Goal: Information Seeking & Learning: Learn about a topic

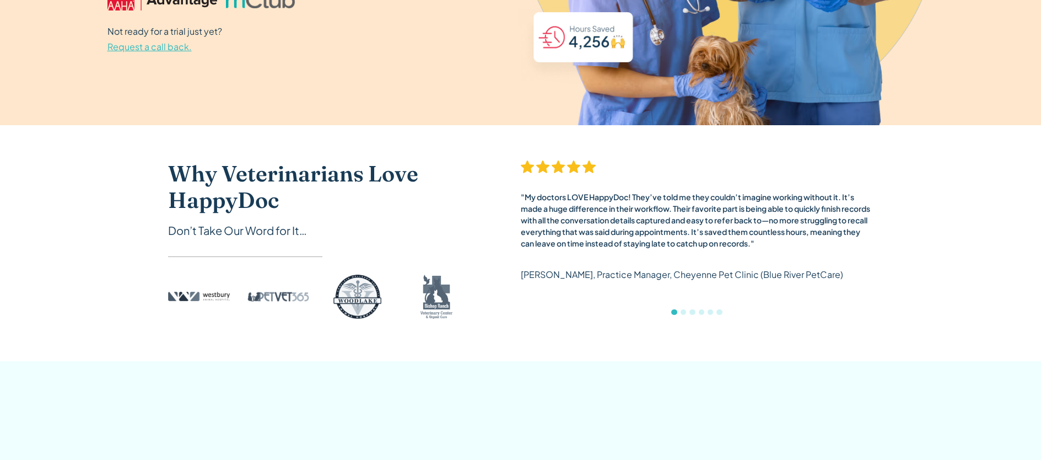
scroll to position [364, 0]
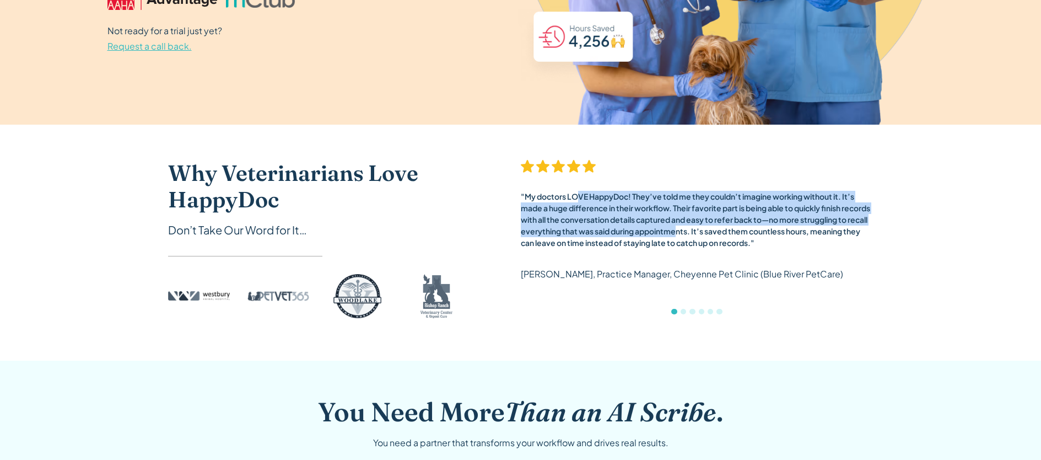
drag, startPoint x: 580, startPoint y: 198, endPoint x: 707, endPoint y: 230, distance: 131.2
click at [707, 230] on div ""My doctors LOVE HappyDoc! They’ve told me they couldn’t imagine working withou…" at bounding box center [697, 220] width 353 height 58
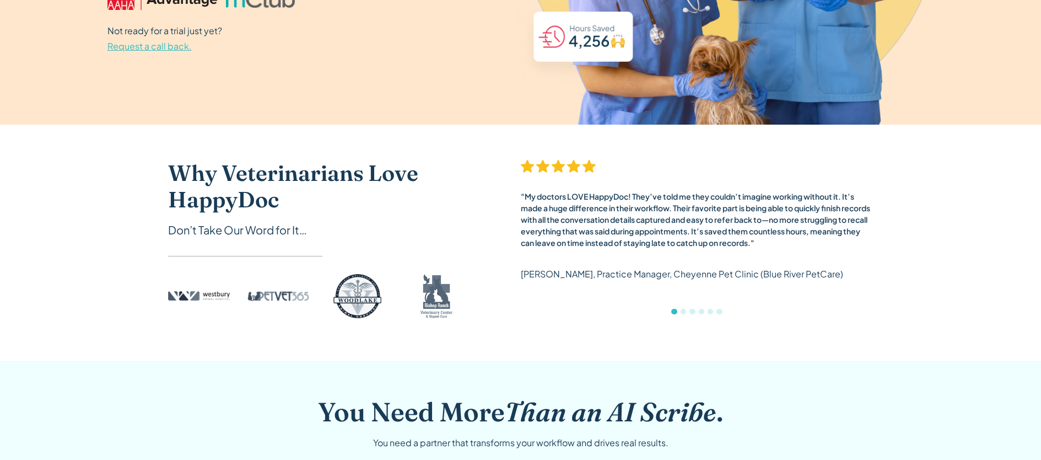
click at [555, 250] on div ""My doctors LOVE HappyDoc! They’ve told me they couldn’t imagine working withou…" at bounding box center [697, 225] width 353 height 131
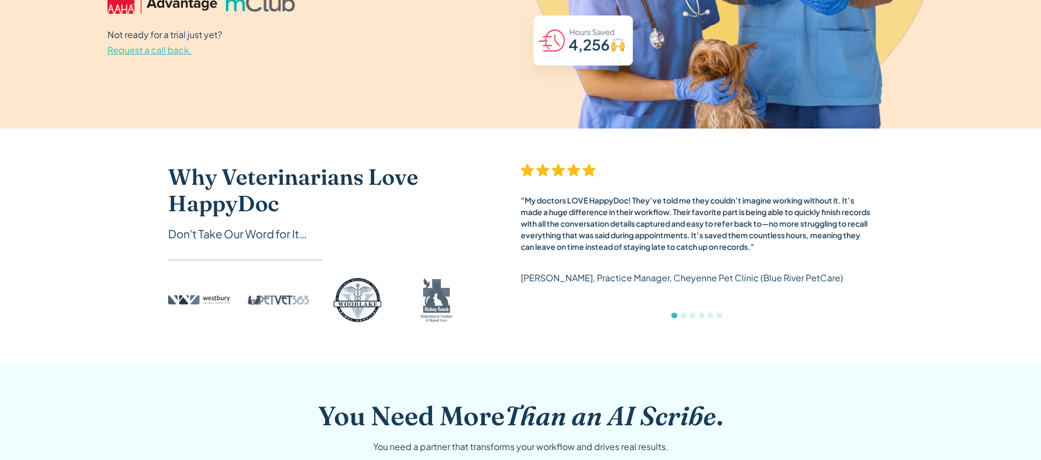
scroll to position [0, 0]
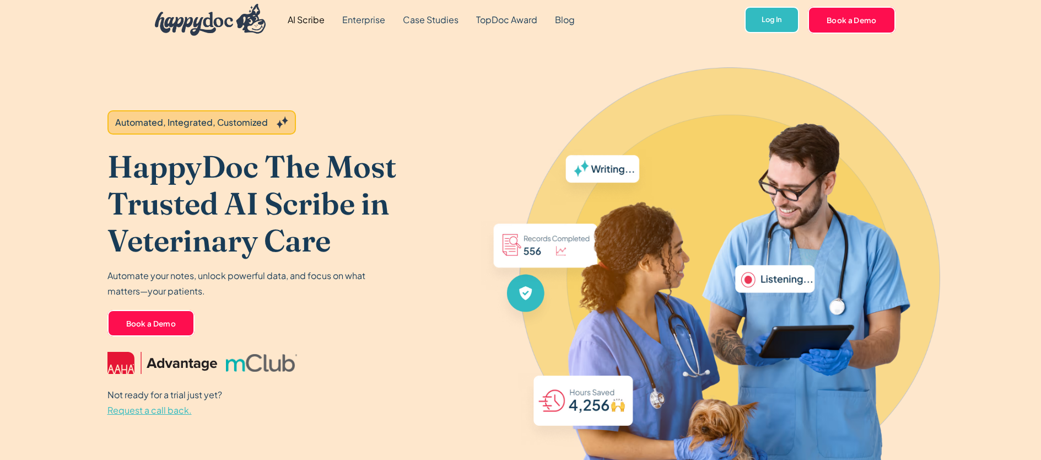
click at [452, 233] on h1 "HappyDoc The Most Trusted AI Scribe in Veterinary Care" at bounding box center [293, 203] width 372 height 111
click at [570, 20] on link "Blog" at bounding box center [564, 20] width 37 height 40
click at [322, 309] on div "HappyDoc The Most Trusted AI Scribe in Veterinary Care Automate your notes, unl…" at bounding box center [293, 243] width 372 height 191
click at [385, 279] on div "Automate your notes, unlock powerful data, and focus on what matters—your patie…" at bounding box center [293, 283] width 372 height 31
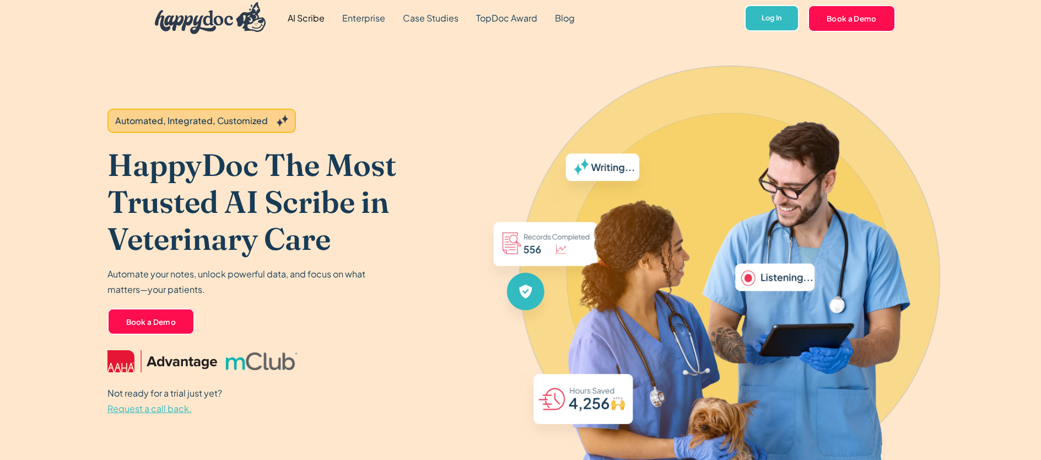
scroll to position [2, 0]
click at [372, 289] on div "Automate your notes, unlock powerful data, and focus on what matters—your patie…" at bounding box center [293, 281] width 372 height 31
click at [224, 280] on p "Automate your notes, unlock powerful data, and focus on what matters—your patie…" at bounding box center [239, 281] width 264 height 31
click at [313, 290] on p "Automate your notes, unlock powerful data, and focus on what matters—your patie…" at bounding box center [239, 281] width 264 height 31
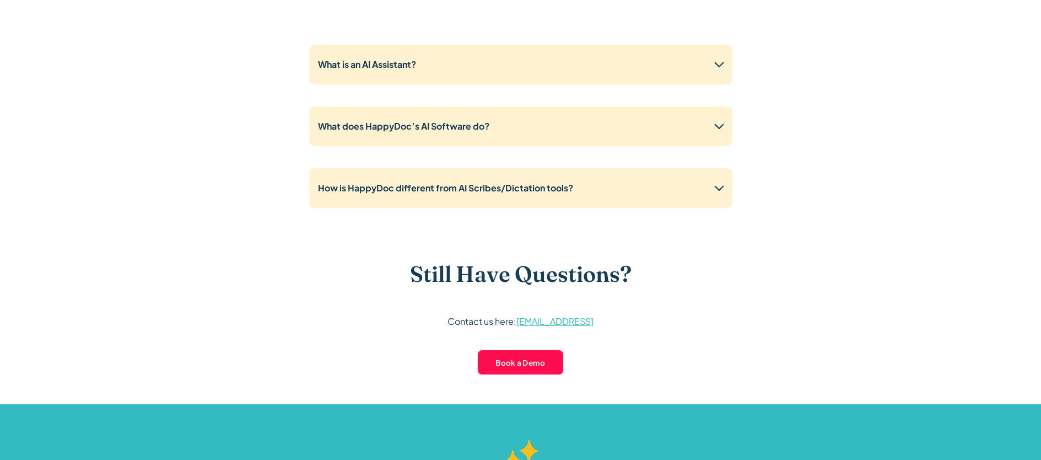
scroll to position [2821, 0]
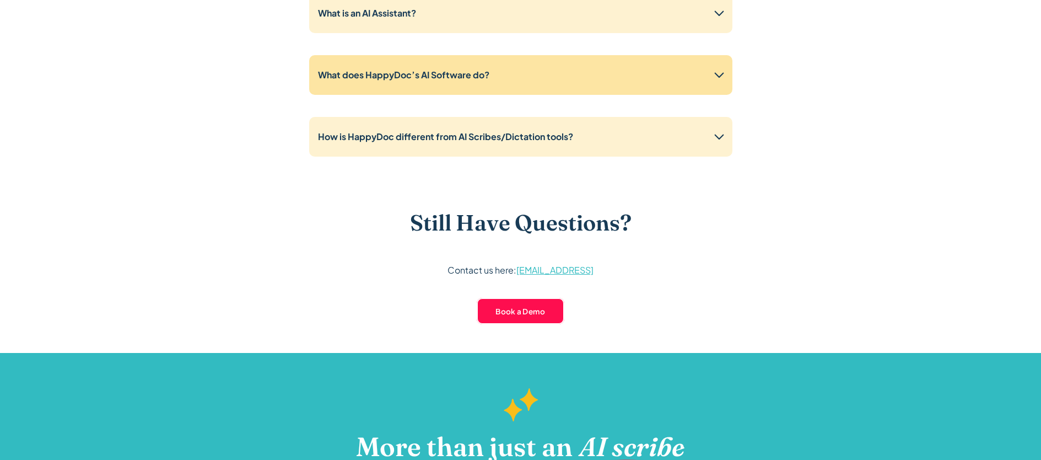
click at [711, 78] on icon at bounding box center [719, 75] width 18 height 18
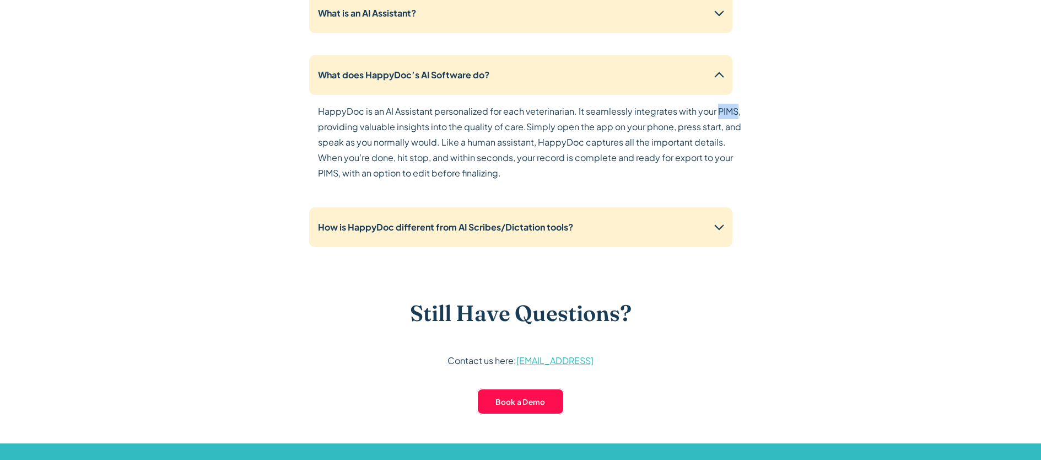
drag, startPoint x: 715, startPoint y: 111, endPoint x: 737, endPoint y: 112, distance: 21.5
click at [737, 112] on p "HappyDoc is an AI Assistant personalized for each veterinarian. It seamlessly i…" at bounding box center [529, 142] width 423 height 77
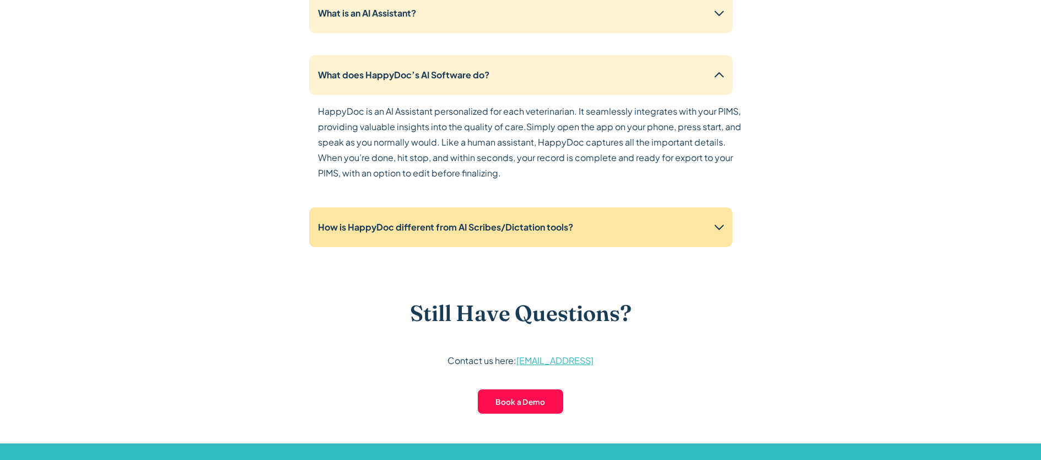
click at [423, 217] on div "How is HappyDoc different from AI Scribes/Dictation tools?" at bounding box center [520, 227] width 423 height 40
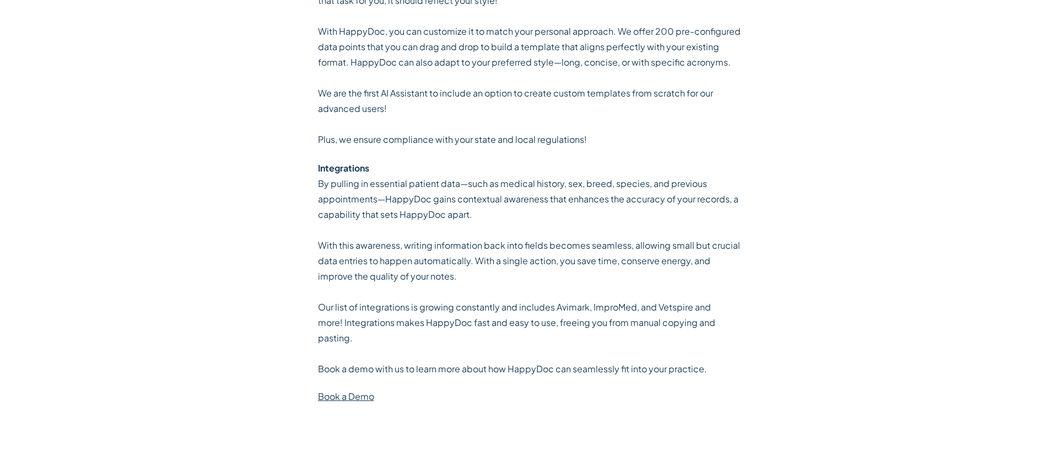
scroll to position [3067, 0]
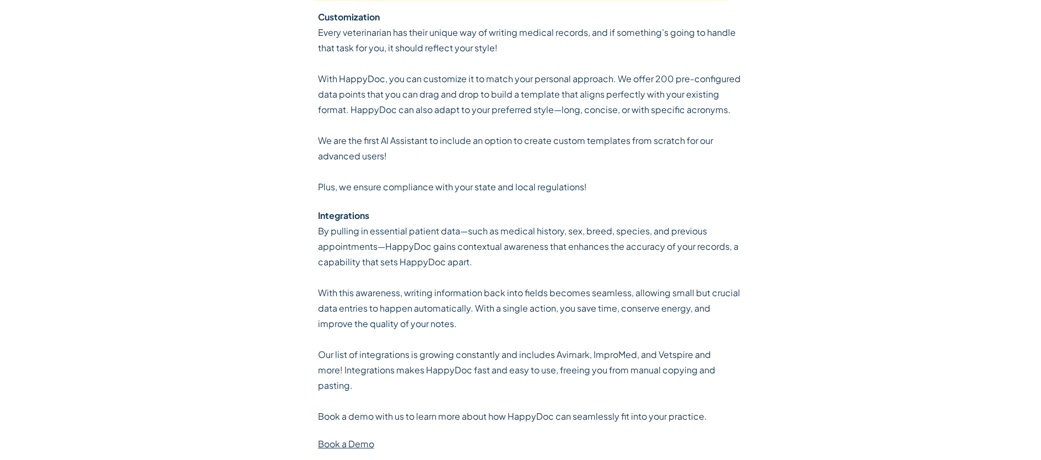
click at [299, 188] on div "Frequently Asked Questions Read our FAQs to find answers to the most common que…" at bounding box center [520, 124] width 705 height 1052
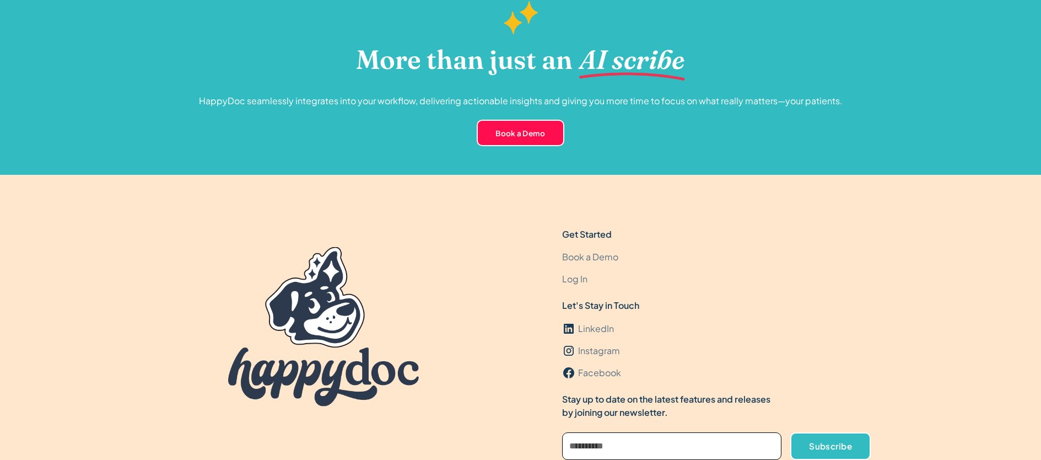
scroll to position [3863, 0]
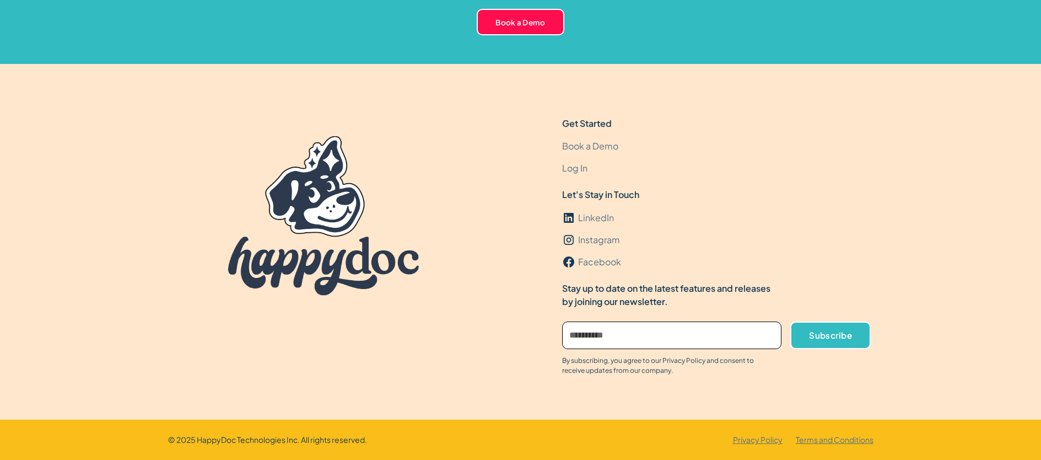
click at [102, 208] on div "Get Started Book a Demo Log In Let's Stay in Touch LinkedIn Instagram Facebook …" at bounding box center [520, 242] width 1041 height 356
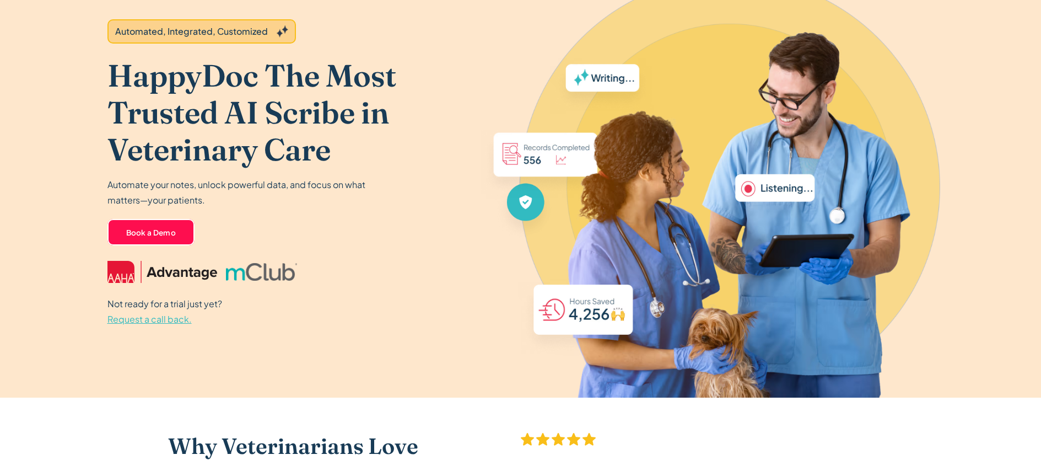
scroll to position [0, 0]
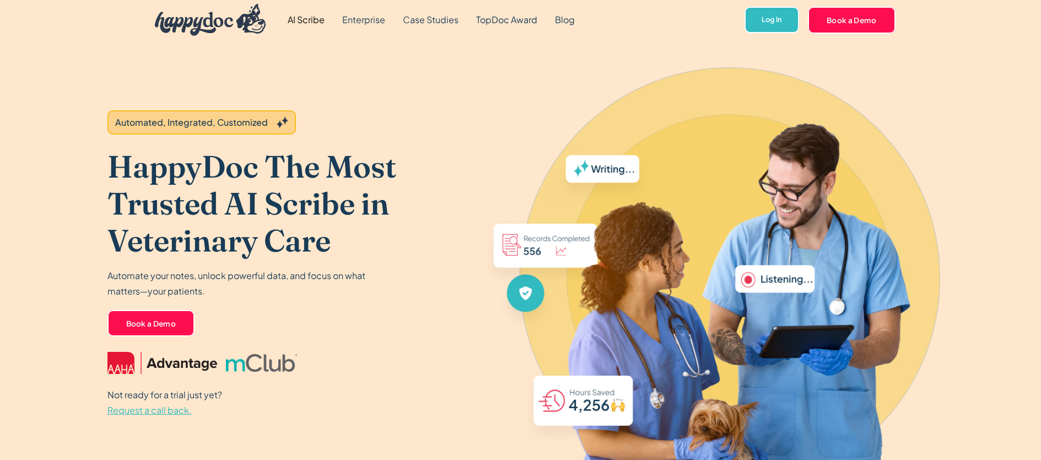
click at [408, 142] on div "Automated, Integrated, Customized HappyDoc The Most Trusted AI Scribe in Veteri…" at bounding box center [293, 264] width 372 height 449
click at [572, 26] on link "Blog" at bounding box center [564, 20] width 37 height 40
click at [291, 22] on link "AI Scribe" at bounding box center [306, 20] width 55 height 40
click at [317, 22] on link "AI Scribe" at bounding box center [306, 20] width 55 height 40
click at [243, 133] on div "Automated, Integrated, Customized" at bounding box center [201, 122] width 188 height 24
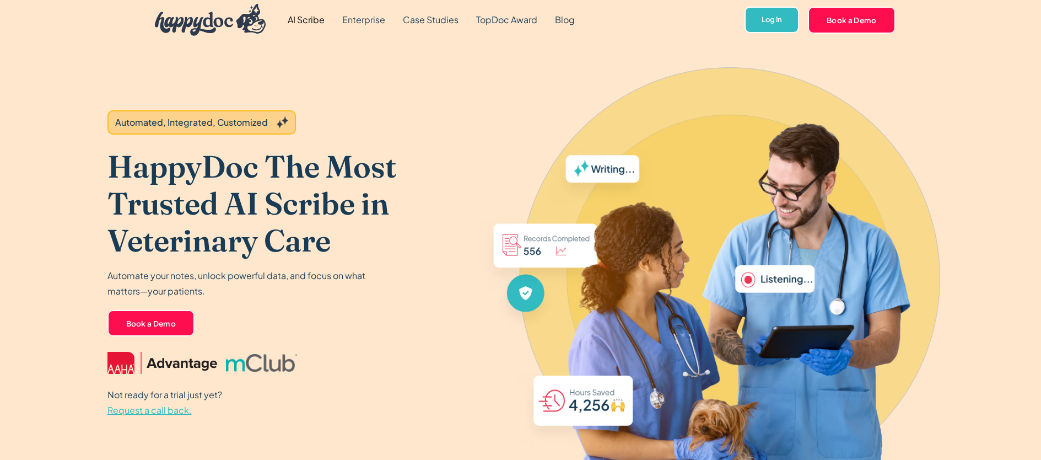
click at [246, 127] on div "Automated, Integrated, Customized" at bounding box center [191, 122] width 153 height 13
click at [290, 195] on h1 "HappyDoc The Most Trusted AI Scribe in Veterinary Care" at bounding box center [293, 203] width 372 height 111
click at [574, 217] on img at bounding box center [686, 299] width 496 height 380
click at [545, 267] on img at bounding box center [686, 299] width 496 height 380
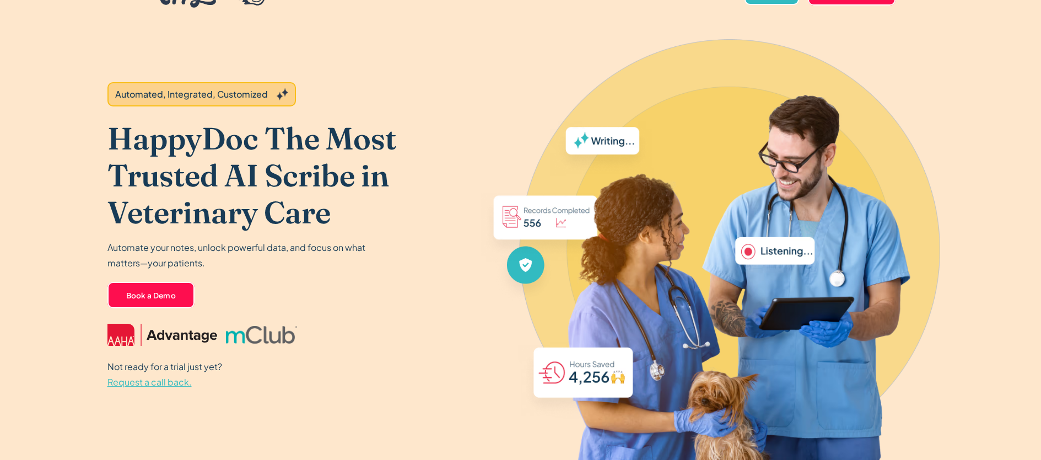
scroll to position [172, 0]
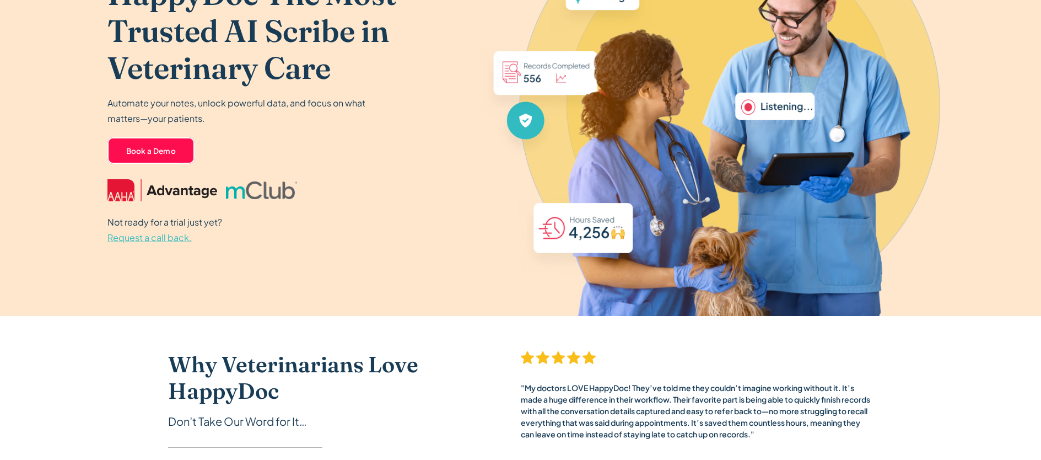
click at [596, 231] on img at bounding box center [686, 126] width 496 height 380
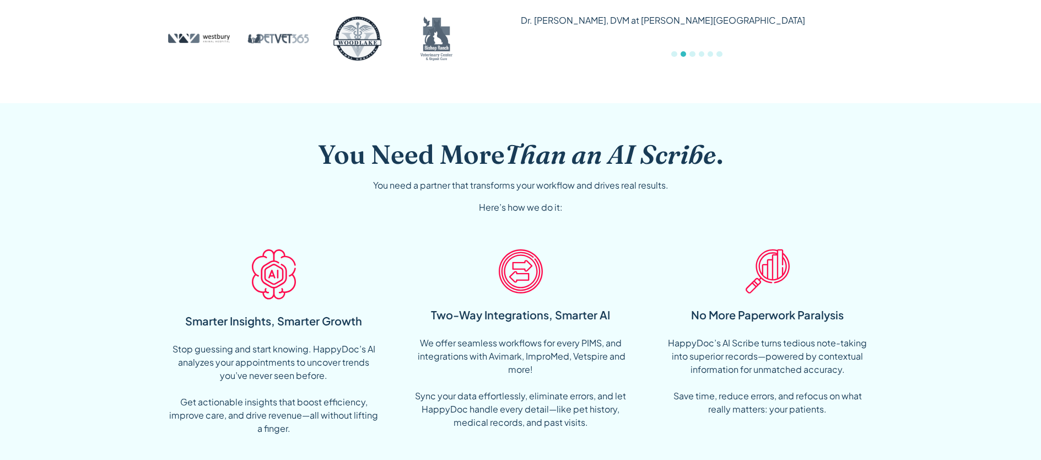
scroll to position [682, 0]
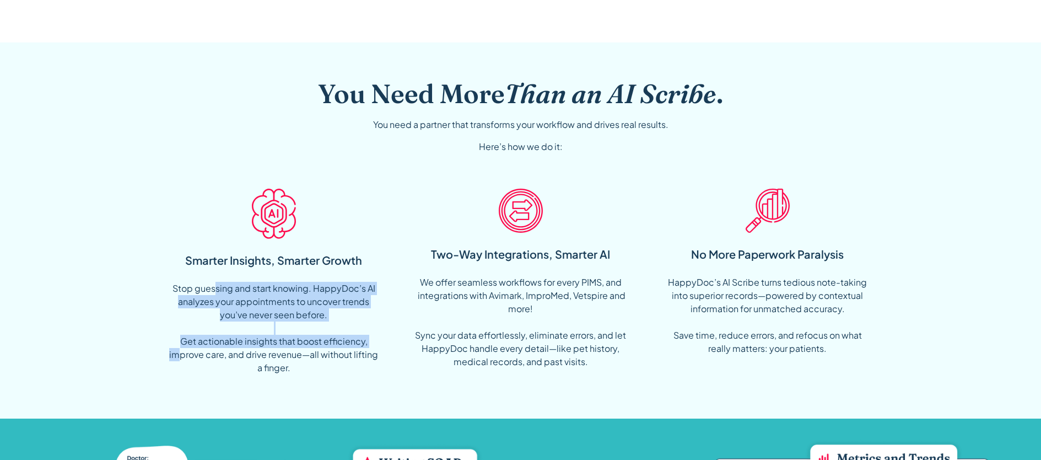
drag, startPoint x: 217, startPoint y: 288, endPoint x: 181, endPoint y: 358, distance: 78.4
click at [181, 358] on div "Stop guessing and start knowing. HappyDoc’s AI analyzes your appointments to un…" at bounding box center [274, 328] width 212 height 93
click at [162, 345] on div "You Need More Than an AI Scribe . You need a partner that transforms your workf…" at bounding box center [520, 230] width 937 height 376
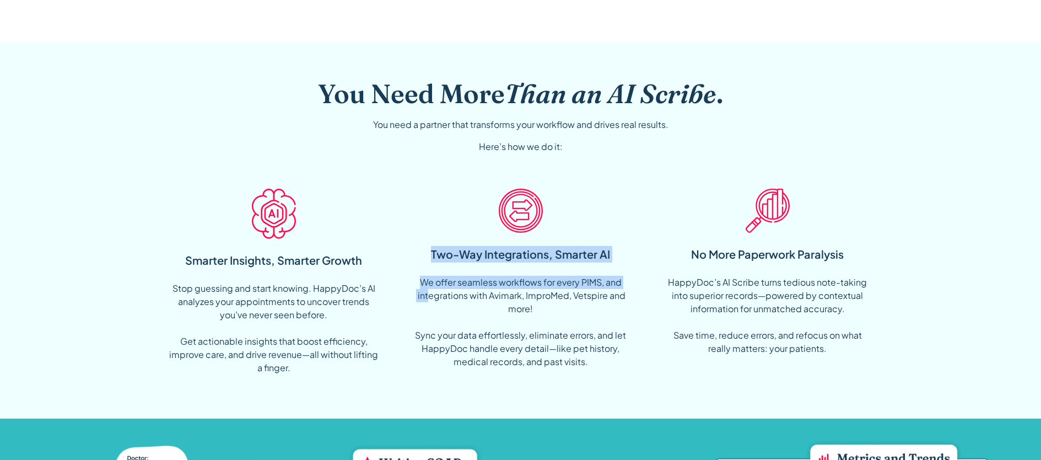
drag, startPoint x: 434, startPoint y: 248, endPoint x: 426, endPoint y: 297, distance: 49.6
click at [426, 297] on div "Two-Way Integrations, Smarter AI We offer seamless workflows for every PIMS, an…" at bounding box center [521, 281] width 212 height 203
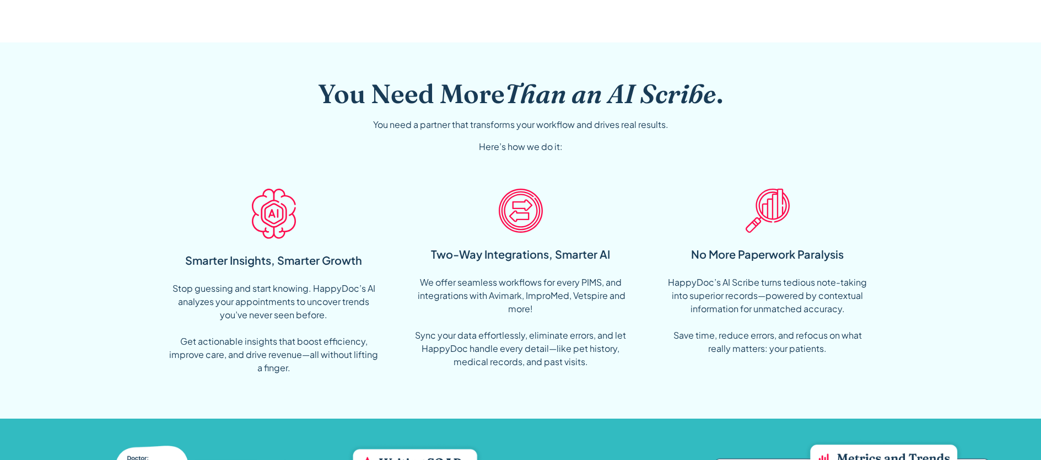
click at [462, 305] on div "We offer seamless workflows for every PIMS, and integrations with Avimark, Impr…" at bounding box center [521, 321] width 212 height 93
click at [579, 281] on div "We offer seamless workflows for every PIMS, and integrations with Avimark, Impr…" at bounding box center [521, 321] width 212 height 93
drag, startPoint x: 582, startPoint y: 282, endPoint x: 599, endPoint y: 281, distance: 17.7
click at [599, 281] on div "We offer seamless workflows for every PIMS, and integrations with Avimark, Impr…" at bounding box center [521, 321] width 212 height 93
copy div "PIMS"
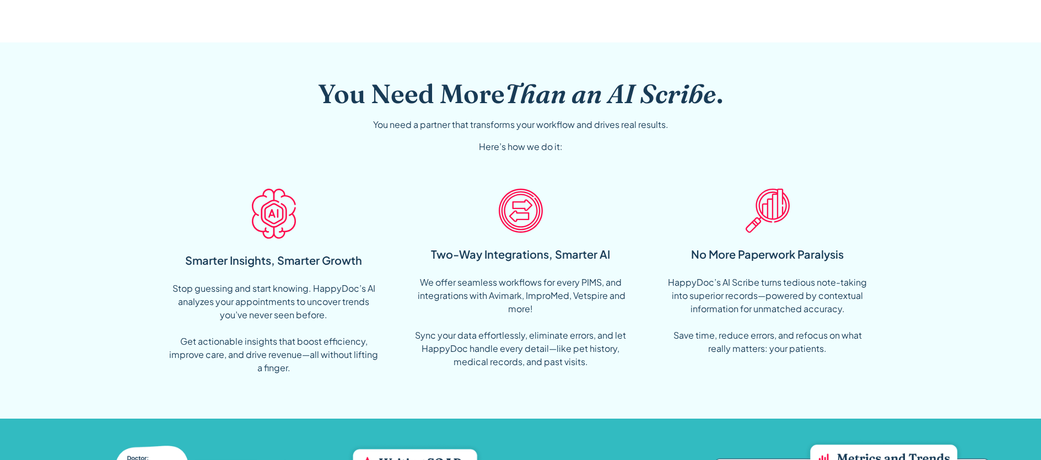
click at [514, 274] on div "Two-Way Integrations, Smarter AI We offer seamless workflows for every PIMS, an…" at bounding box center [521, 281] width 212 height 203
click at [488, 302] on div "We offer seamless workflows for every PIMS, and integrations with Avimark, Impr…" at bounding box center [521, 321] width 212 height 93
drag, startPoint x: 491, startPoint y: 296, endPoint x: 543, endPoint y: 297, distance: 52.4
click at [543, 297] on div "We offer seamless workflows for every PIMS, and integrations with Avimark, Impr…" at bounding box center [521, 321] width 212 height 93
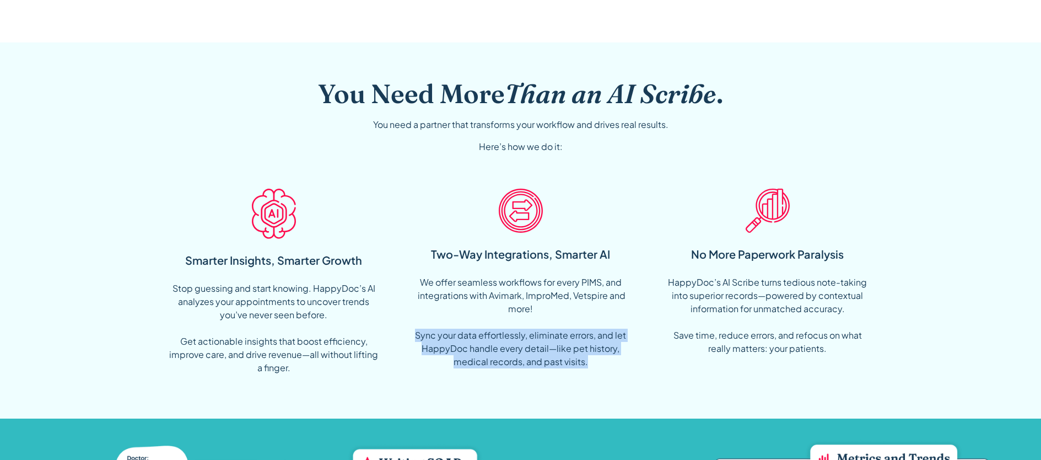
drag, startPoint x: 409, startPoint y: 332, endPoint x: 538, endPoint y: 370, distance: 134.3
click at [538, 370] on div "Smarter Insights, Smarter Growth Stop guessing and start knowing. HappyDoc’s AI…" at bounding box center [520, 281] width 705 height 203
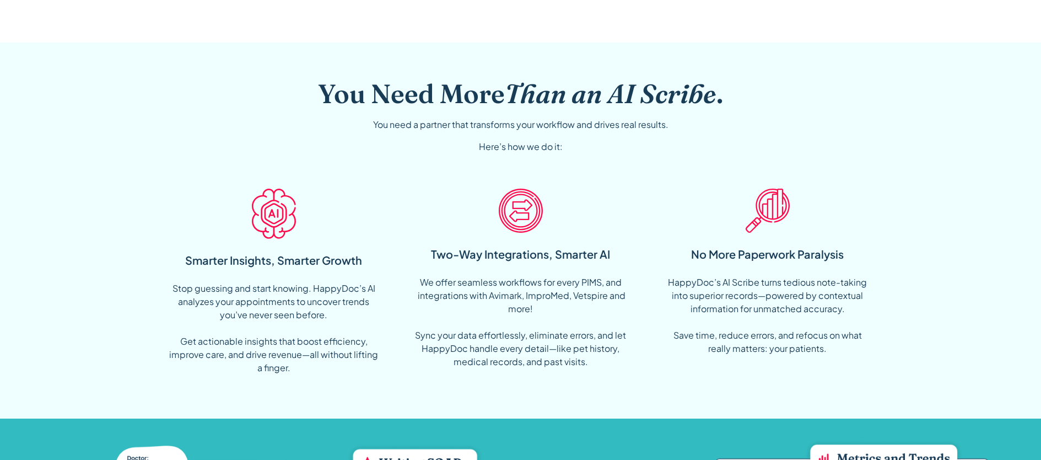
click at [473, 318] on div "We offer seamless workflows for every PIMS, and integrations with Avimark, Impr…" at bounding box center [521, 321] width 212 height 93
click at [451, 284] on div "We offer seamless workflows for every PIMS, and integrations with Avimark, Impr…" at bounding box center [521, 321] width 212 height 93
click at [728, 305] on div "HappyDoc’s AI Scribe turns tedious note-taking into superior records—powered by…" at bounding box center [768, 314] width 212 height 79
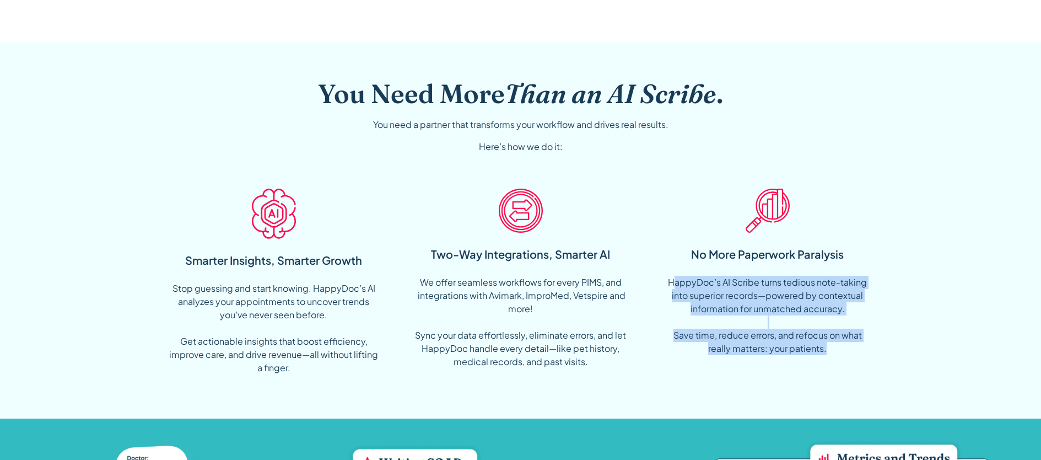
drag, startPoint x: 676, startPoint y: 283, endPoint x: 775, endPoint y: 356, distance: 123.8
click at [775, 356] on div "No More Paperwork Paralysis HappyDoc’s AI Scribe turns tedious note-taking into…" at bounding box center [768, 281] width 212 height 203
click at [655, 358] on div "Smarter Insights, Smarter Growth Stop guessing and start knowing. HappyDoc’s AI…" at bounding box center [520, 281] width 705 height 203
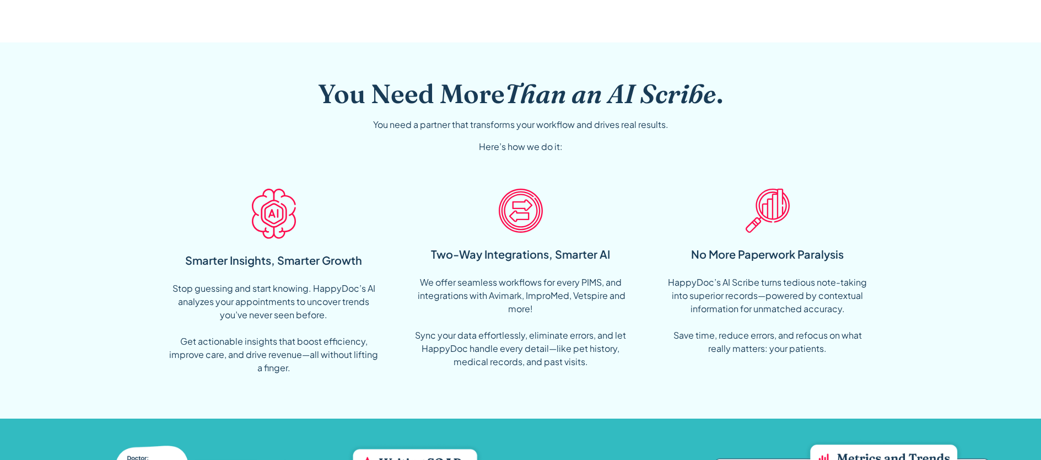
click at [654, 354] on div "Smarter Insights, Smarter Growth Stop guessing and start knowing. HappyDoc’s AI…" at bounding box center [520, 281] width 705 height 203
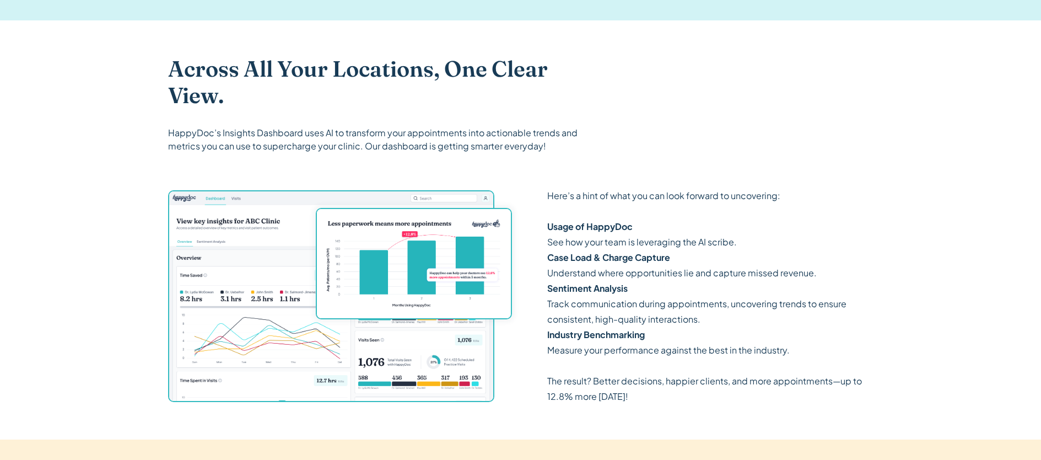
scroll to position [1528, 0]
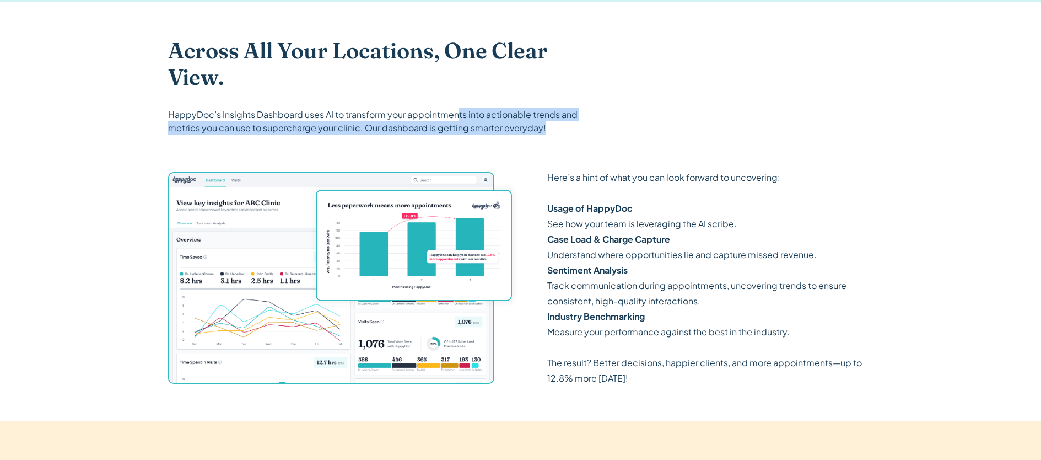
drag, startPoint x: 459, startPoint y: 116, endPoint x: 559, endPoint y: 130, distance: 101.2
click at [559, 130] on div "HappyDoc’s Insights Dashboard uses AI to transform your appointments into actio…" at bounding box center [379, 121] width 423 height 26
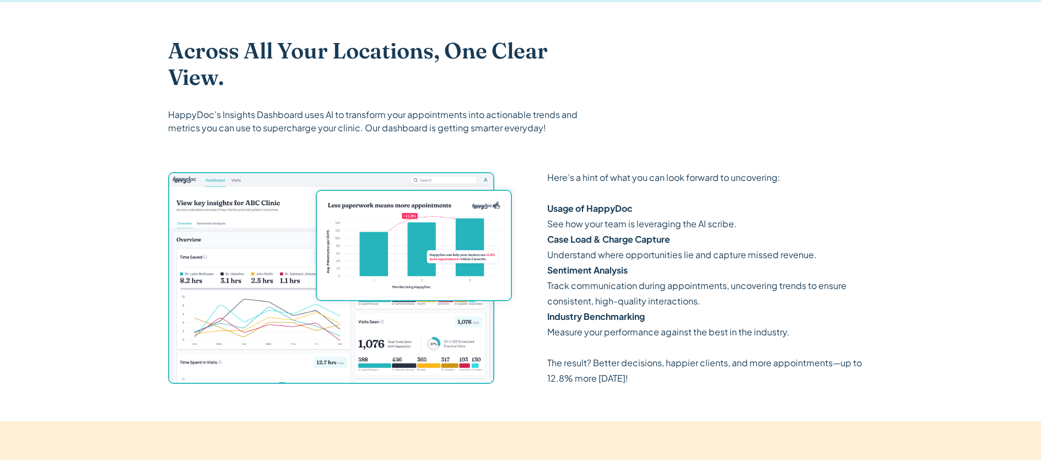
click at [623, 149] on div "Across All Your Locations, One Clear View. HappyDoc’s Insights Dashboard uses A…" at bounding box center [520, 211] width 705 height 419
click at [637, 187] on p "Here’s a hint of what you can look forward to uncovering: ‍ Usage of HappyDoc S…" at bounding box center [710, 278] width 326 height 216
click at [635, 191] on p "Here’s a hint of what you can look forward to uncovering: ‍ Usage of HappyDoc S…" at bounding box center [710, 278] width 326 height 216
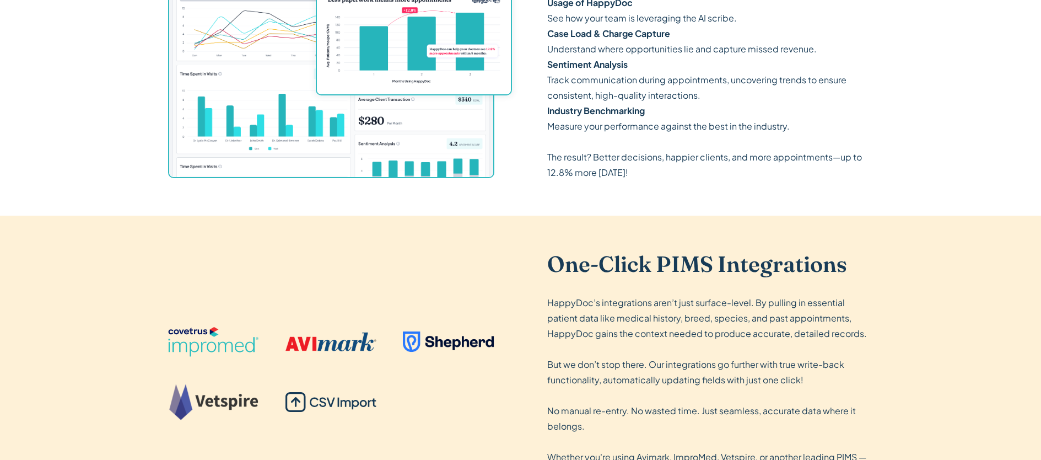
scroll to position [1978, 0]
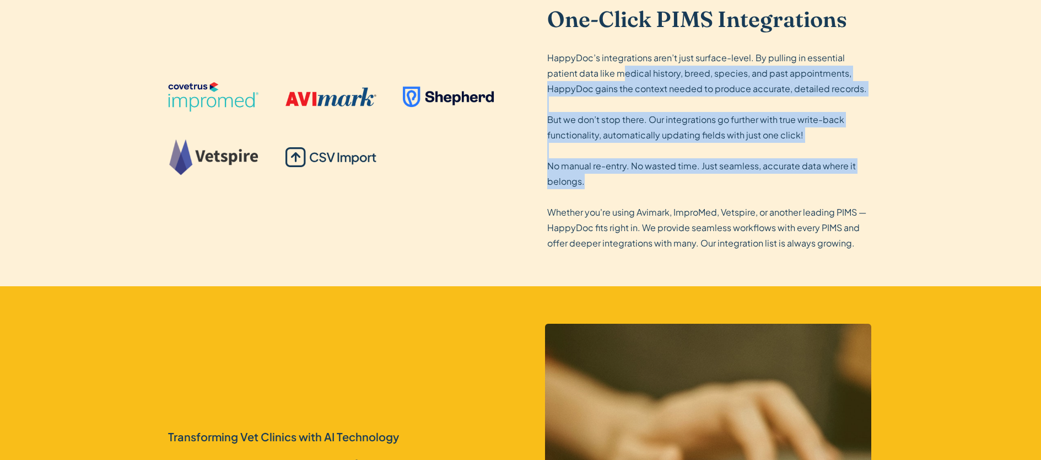
drag, startPoint x: 622, startPoint y: 71, endPoint x: 645, endPoint y: 179, distance: 111.1
click at [645, 179] on p "HappyDoc’s integrations aren’t just surface-level. By pulling in essential pati…" at bounding box center [710, 150] width 326 height 201
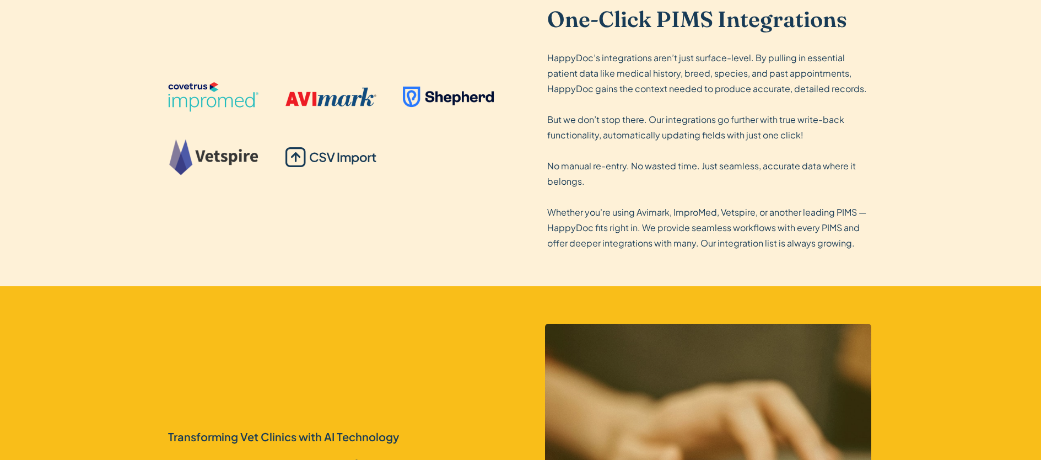
click at [679, 215] on p "HappyDoc’s integrations aren’t just surface-level. By pulling in essential pati…" at bounding box center [710, 150] width 326 height 201
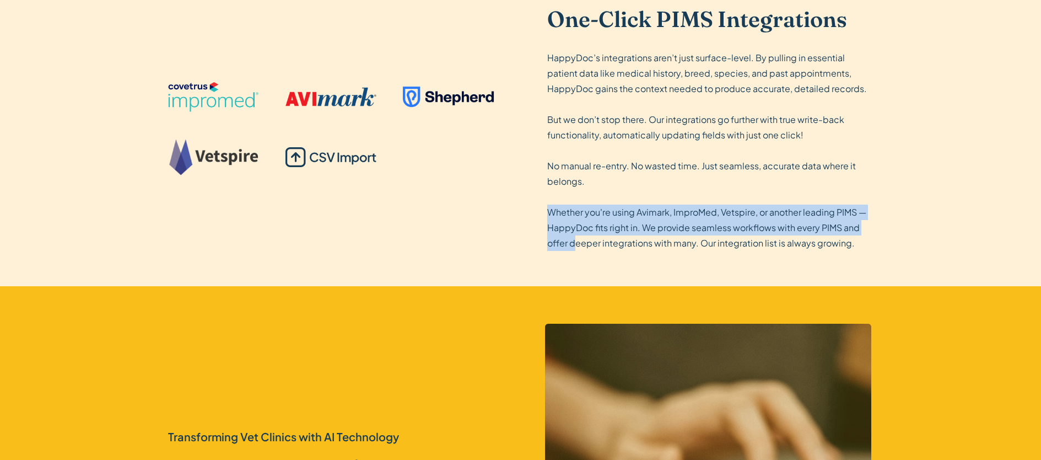
drag, startPoint x: 548, startPoint y: 218, endPoint x: 518, endPoint y: 250, distance: 43.3
click at [572, 247] on p "HappyDoc’s integrations aren’t just surface-level. By pulling in essential pati…" at bounding box center [710, 150] width 326 height 201
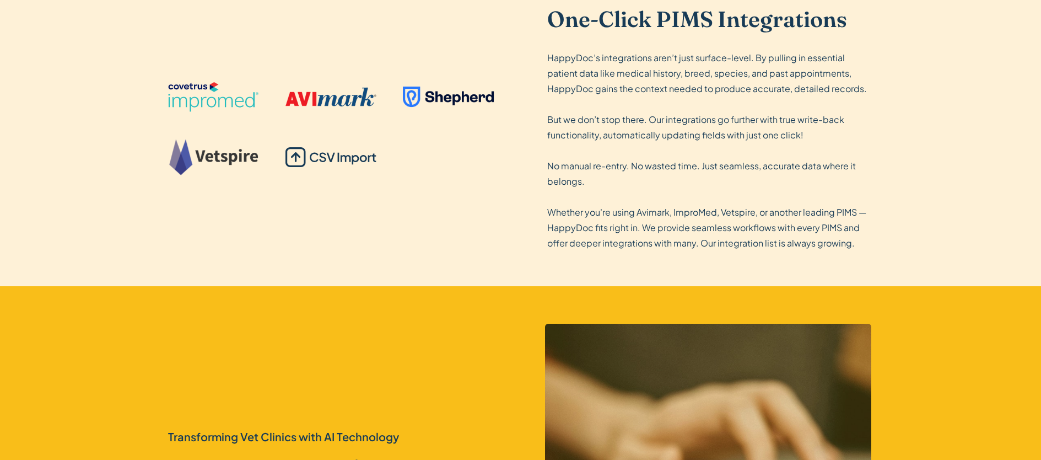
click at [409, 251] on div "One-Click PIMS Integrations HappyDoc’s integrations aren’t just surface-level. …" at bounding box center [520, 128] width 705 height 315
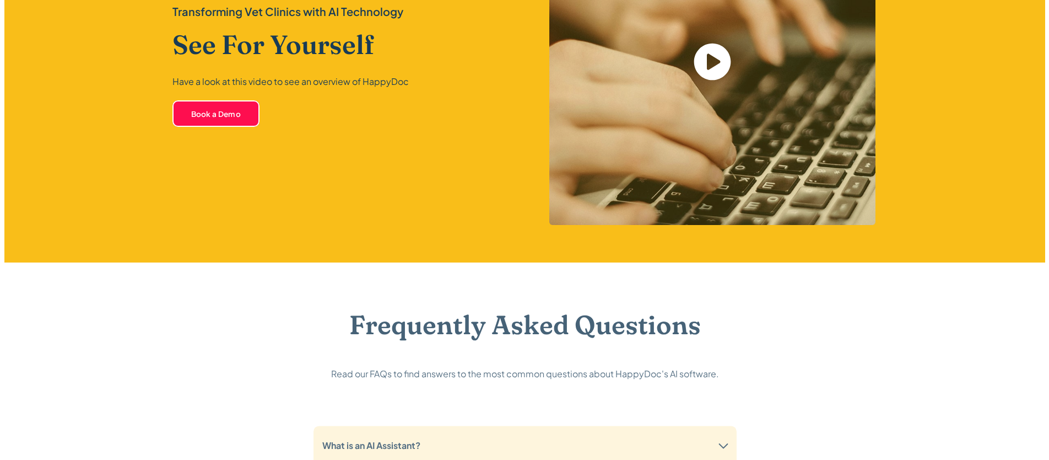
scroll to position [2141, 0]
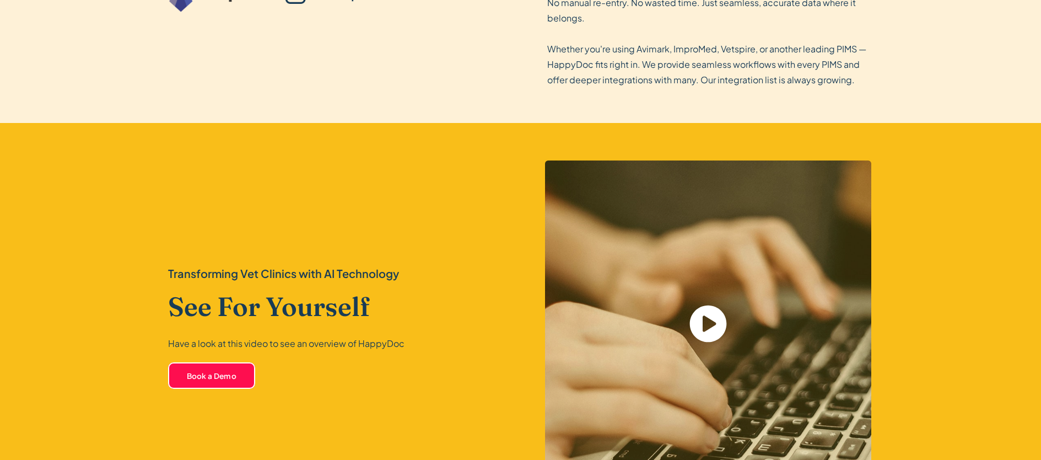
click at [716, 324] on icon "open lightbox" at bounding box center [707, 323] width 37 height 37
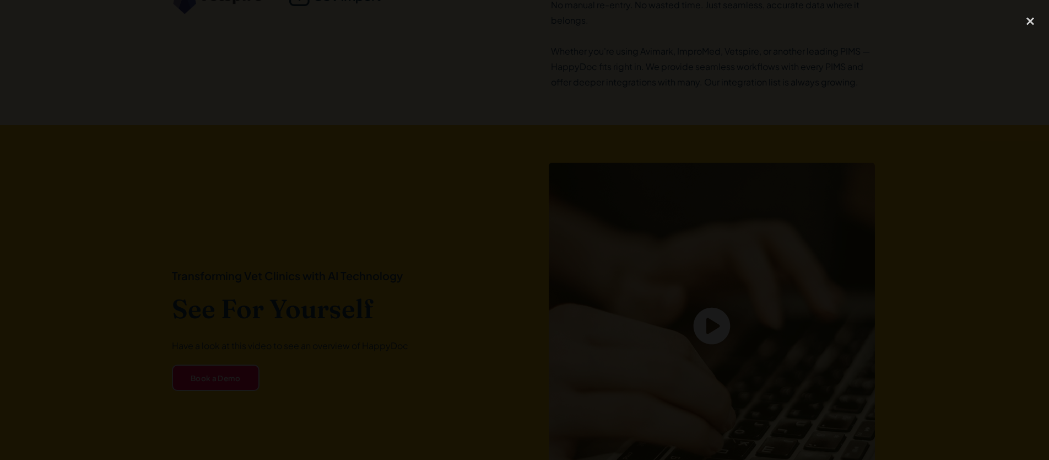
click at [250, 155] on div at bounding box center [524, 229] width 1049 height 441
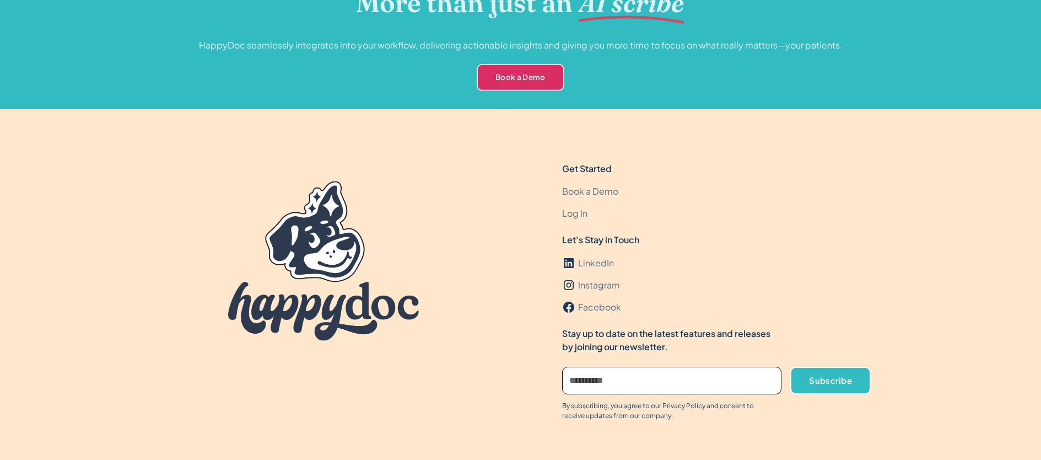
scroll to position [3318, 0]
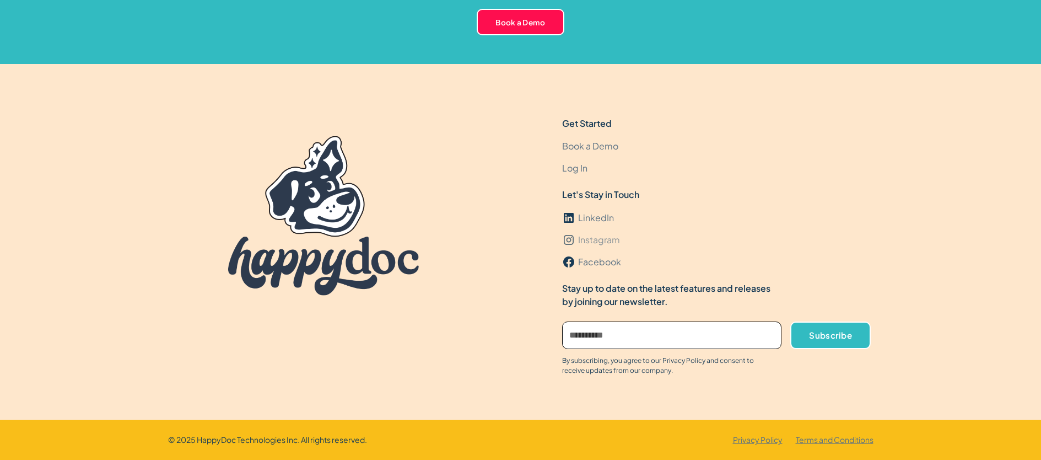
click at [609, 237] on div "Instagram" at bounding box center [599, 239] width 42 height 13
